Goal: Transaction & Acquisition: Subscribe to service/newsletter

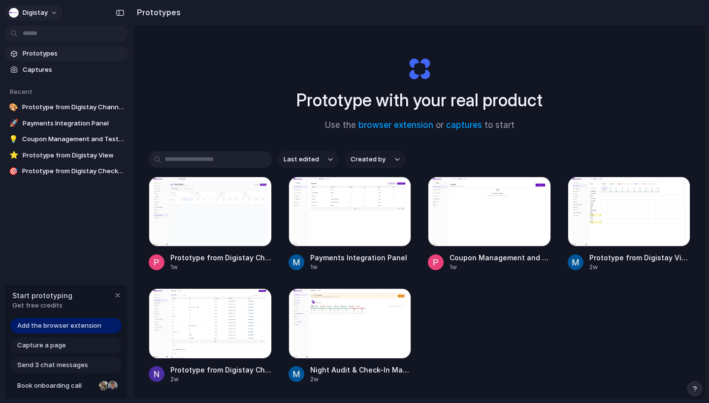
click at [29, 19] on button "Digistay" at bounding box center [34, 13] width 58 height 16
click at [39, 36] on span "Settings" at bounding box center [36, 35] width 27 height 10
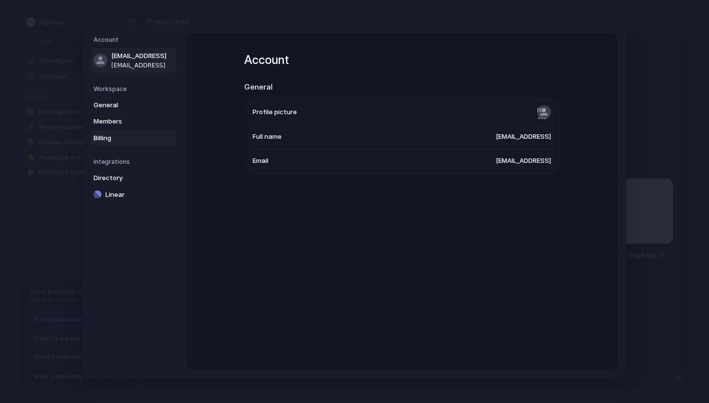
click at [105, 137] on span "Billing" at bounding box center [125, 138] width 63 height 10
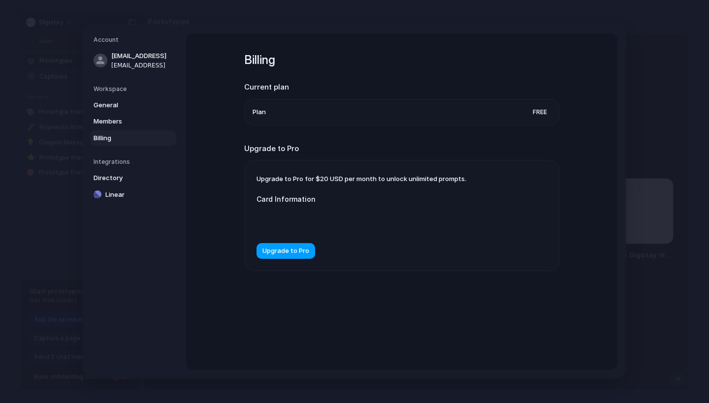
click at [291, 248] on span "Upgrade to Pro" at bounding box center [285, 251] width 47 height 10
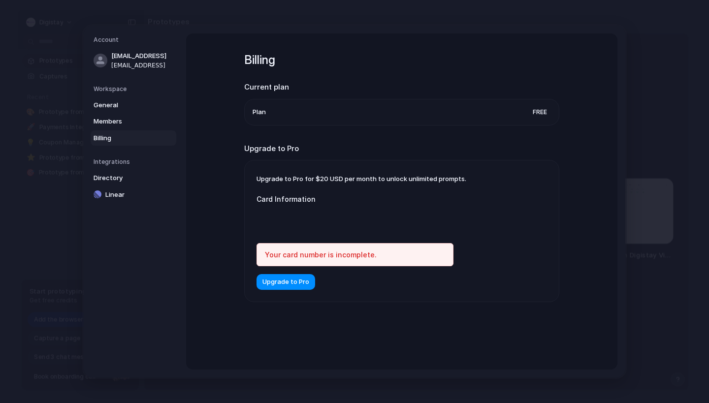
click at [274, 285] on span "Upgrade to Pro" at bounding box center [285, 282] width 47 height 10
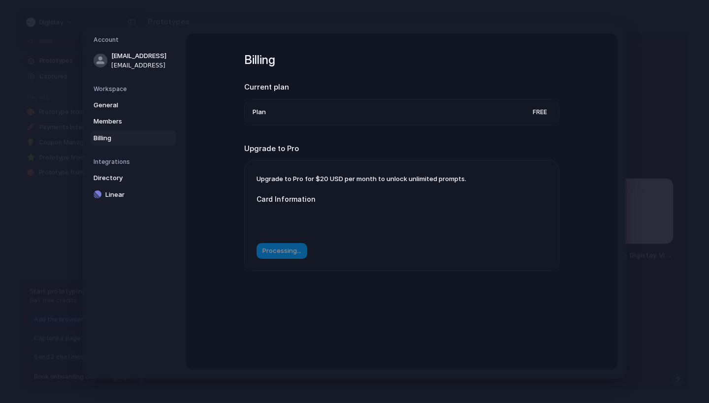
click at [294, 283] on div "Billing Current plan Plan Free Upgrade to Pro Upgrade to Pro for $20 USD per mo…" at bounding box center [401, 174] width 315 height 282
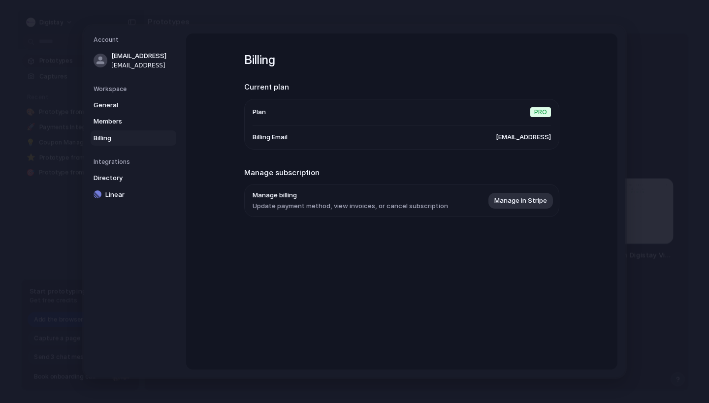
click at [355, 263] on div "Billing Current plan Plan Pro Billing Email subscriptions@digistay.ai Manage su…" at bounding box center [401, 201] width 431 height 336
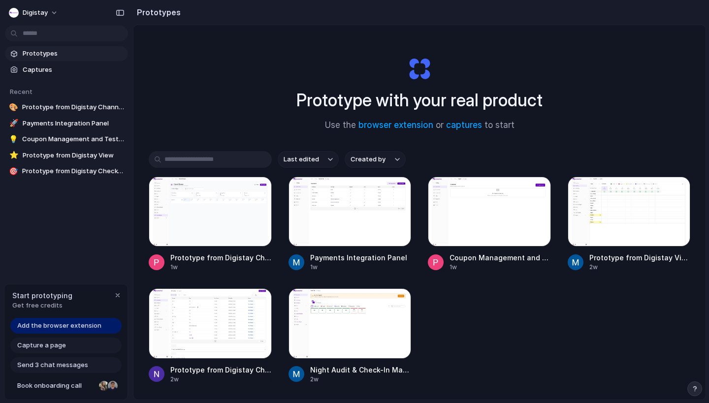
click at [39, 329] on span "Add the browser extension" at bounding box center [59, 326] width 84 height 10
click at [69, 327] on span "Add the browser extension" at bounding box center [59, 326] width 84 height 10
click at [65, 326] on span "Add the browser extension" at bounding box center [59, 326] width 84 height 10
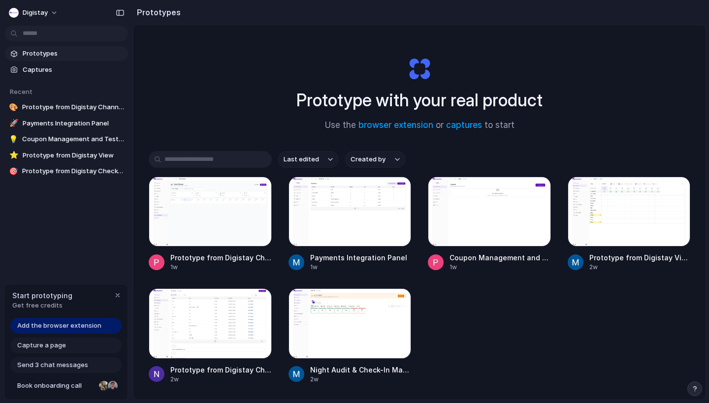
click at [74, 328] on span "Add the browser extension" at bounding box center [59, 326] width 84 height 10
click at [62, 387] on span "Book onboarding call" at bounding box center [56, 386] width 78 height 10
click at [63, 330] on span "Add the browser extension" at bounding box center [59, 326] width 84 height 10
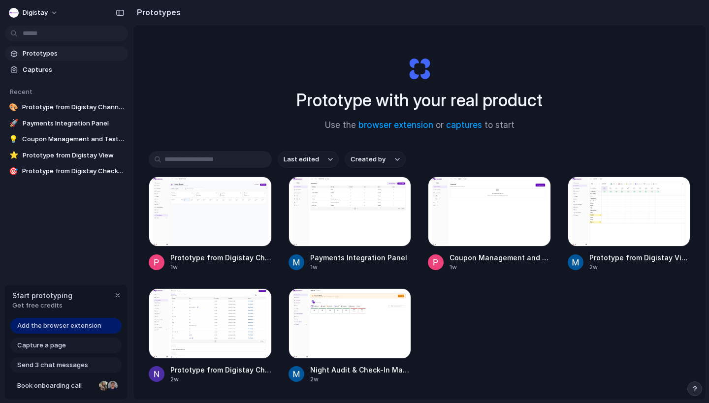
click at [58, 325] on span "Add the browser extension" at bounding box center [59, 326] width 84 height 10
click at [380, 126] on link "browser extension" at bounding box center [395, 125] width 75 height 10
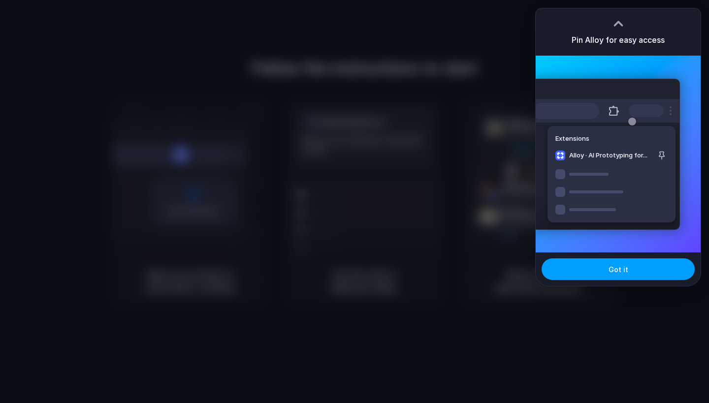
click at [602, 274] on button "Got it" at bounding box center [618, 270] width 153 height 22
